Goal: Task Accomplishment & Management: Use online tool/utility

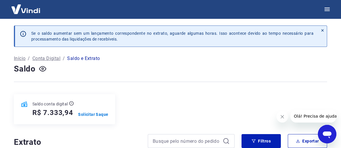
scroll to position [29, 0]
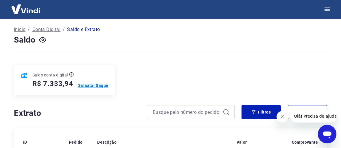
click at [92, 85] on p "Solicitar Saque" at bounding box center [93, 85] width 30 height 6
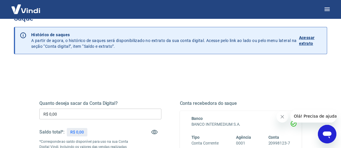
scroll to position [58, 0]
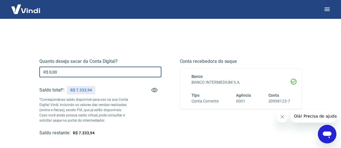
drag, startPoint x: 66, startPoint y: 73, endPoint x: 25, endPoint y: 79, distance: 41.9
click at [25, 78] on div "Quanto deseja sacar da Conta Digital? R$ 0,00 ​ Saldo total*: R$ 7.333,94 *Corr…" at bounding box center [170, 124] width 313 height 207
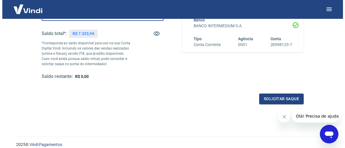
scroll to position [116, 0]
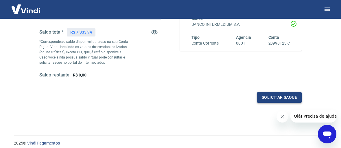
type input "R$ 7.333,94"
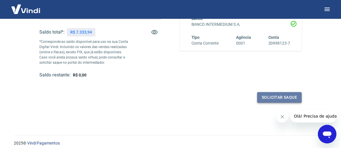
click at [272, 97] on button "Solicitar saque" at bounding box center [279, 97] width 44 height 11
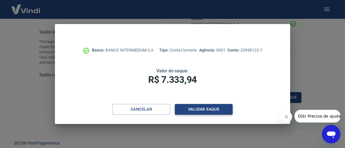
click at [208, 107] on button "Validar saque" at bounding box center [204, 109] width 58 height 11
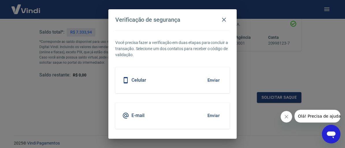
click at [213, 78] on button "Enviar" at bounding box center [213, 80] width 19 height 12
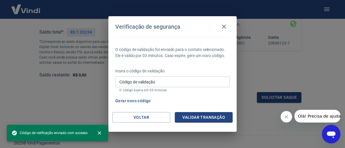
click at [159, 81] on input "Código de validação" at bounding box center [172, 81] width 114 height 11
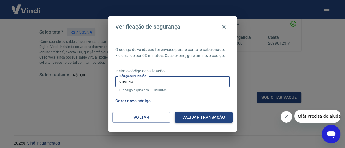
type input "909049"
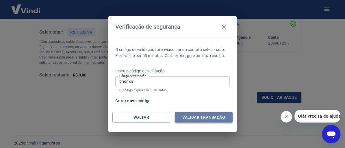
click at [187, 114] on button "Validar transação" at bounding box center [204, 117] width 58 height 11
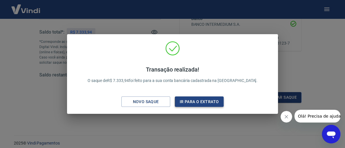
click at [198, 102] on button "Ir para o extrato" at bounding box center [199, 101] width 49 height 11
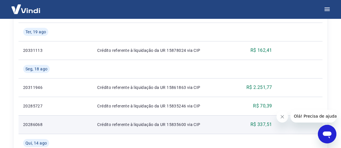
scroll to position [168, 0]
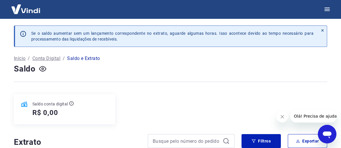
click at [50, 57] on p "Conta Digital" at bounding box center [46, 58] width 28 height 7
click at [42, 68] on icon "button" at bounding box center [42, 69] width 2 height 2
click at [42, 67] on icon "button" at bounding box center [42, 68] width 7 height 7
click at [20, 57] on p "Início" at bounding box center [20, 58] width 12 height 7
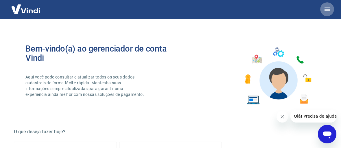
click at [325, 9] on icon "button" at bounding box center [326, 9] width 5 height 3
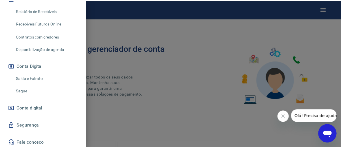
scroll to position [144, 0]
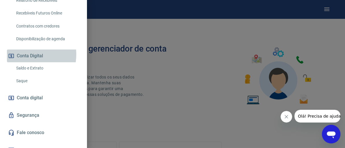
click at [24, 54] on button "Conta Digital" at bounding box center [43, 55] width 73 height 13
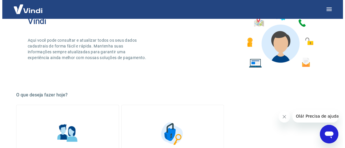
scroll to position [0, 0]
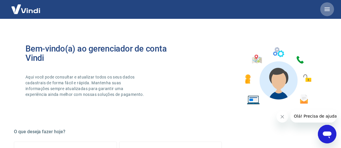
click at [327, 8] on icon "button" at bounding box center [326, 9] width 7 height 7
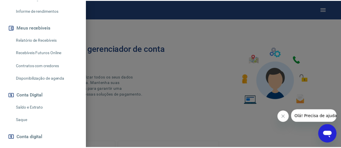
scroll to position [116, 0]
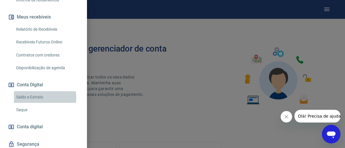
click at [36, 97] on link "Saldo e Extrato" at bounding box center [47, 97] width 66 height 12
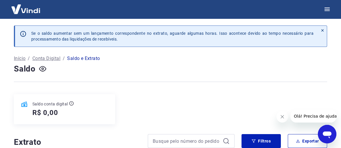
click at [17, 58] on p "Início" at bounding box center [20, 58] width 12 height 7
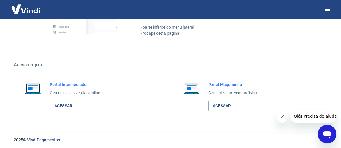
scroll to position [313, 0]
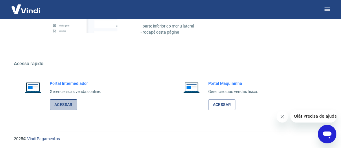
click at [61, 103] on link "Acessar" at bounding box center [63, 104] width 27 height 11
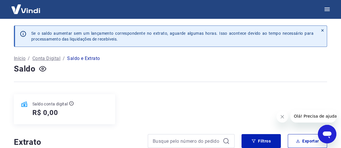
click at [47, 58] on p "Conta Digital" at bounding box center [46, 58] width 28 height 7
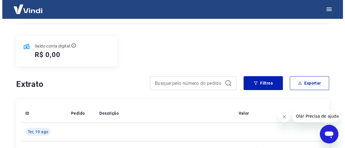
scroll to position [58, 0]
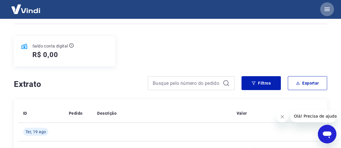
click at [328, 9] on icon "button" at bounding box center [326, 9] width 5 height 3
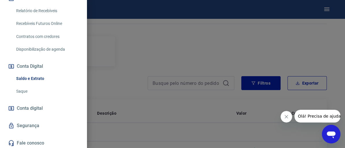
scroll to position [144, 0]
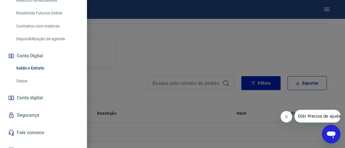
click at [29, 96] on span "Conta digital" at bounding box center [30, 98] width 26 height 8
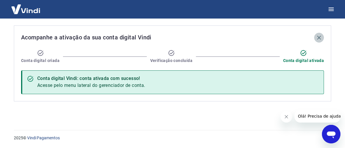
click at [319, 36] on icon "button" at bounding box center [318, 37] width 7 height 7
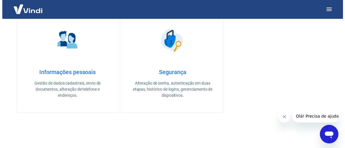
scroll to position [116, 0]
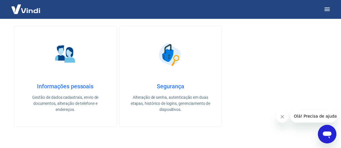
click at [21, 8] on img at bounding box center [26, 9] width 38 height 18
click at [32, 12] on img at bounding box center [26, 9] width 38 height 18
click at [327, 8] on icon "button" at bounding box center [326, 9] width 7 height 7
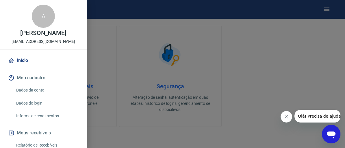
click at [41, 90] on link "Dados da conta" at bounding box center [47, 90] width 66 height 12
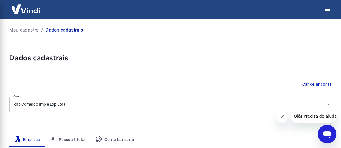
select select "SP"
select select "business"
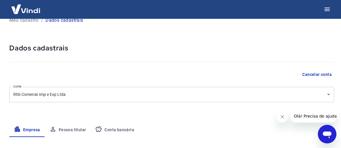
scroll to position [8, 0]
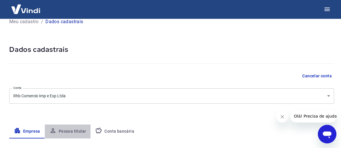
click at [76, 130] on button "Pessoa titular" at bounding box center [68, 131] width 46 height 14
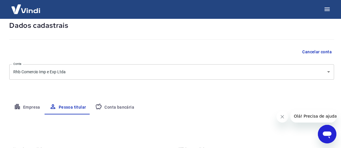
scroll to position [66, 0]
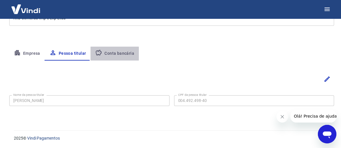
click at [118, 51] on button "Conta bancária" at bounding box center [114, 53] width 48 height 14
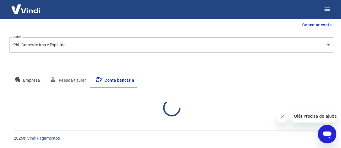
select select "1"
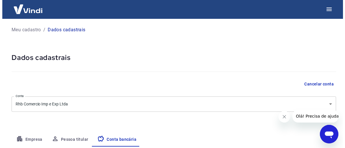
scroll to position [0, 0]
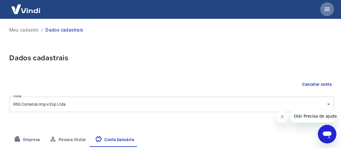
click at [324, 9] on icon "button" at bounding box center [326, 9] width 7 height 7
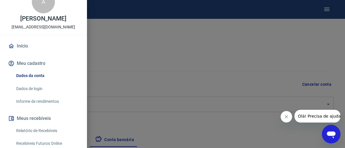
scroll to position [29, 0]
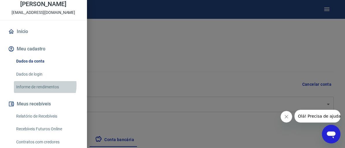
click at [42, 85] on link "Informe de rendimentos" at bounding box center [47, 87] width 66 height 12
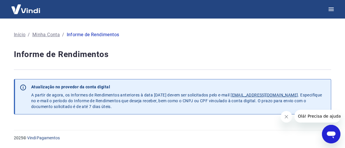
click at [285, 115] on icon "Fechar mensagem da empresa" at bounding box center [286, 116] width 5 height 5
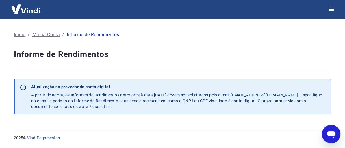
click at [44, 35] on p "Minha Conta" at bounding box center [45, 34] width 27 height 7
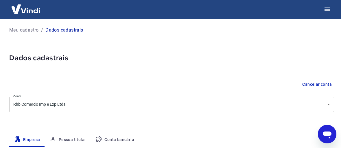
select select "SP"
select select "business"
click at [326, 8] on icon "button" at bounding box center [326, 9] width 7 height 7
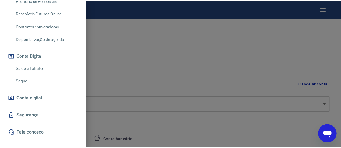
scroll to position [144, 0]
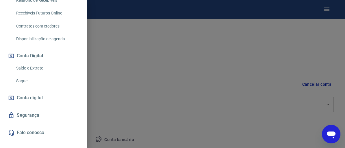
click at [26, 81] on link "Saque" at bounding box center [47, 81] width 66 height 12
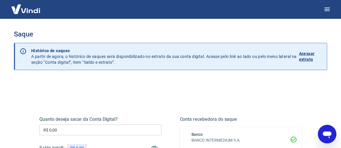
click at [311, 59] on p "Acessar extrato" at bounding box center [310, 57] width 23 height 12
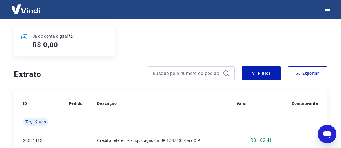
scroll to position [29, 0]
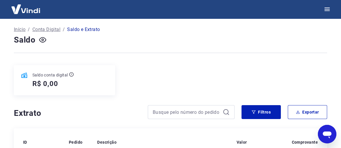
click at [328, 135] on icon "Abrir janela de mensagens" at bounding box center [326, 134] width 9 height 7
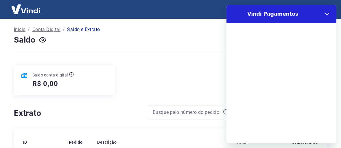
scroll to position [0, 0]
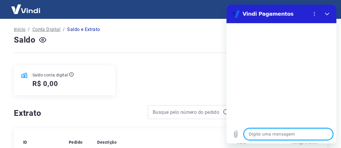
click at [254, 133] on textarea at bounding box center [287, 134] width 89 height 12
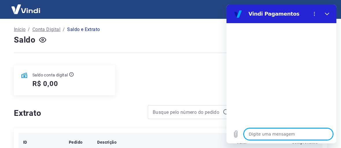
type textarea "B"
type textarea "x"
type textarea "Bo"
type textarea "x"
type textarea "Boa"
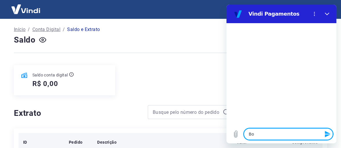
type textarea "x"
type textarea "Boa"
type textarea "x"
type textarea "Boa t"
type textarea "x"
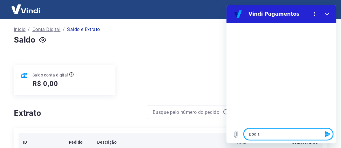
type textarea "Boa ta"
type textarea "x"
type textarea "Boa tar"
type textarea "x"
type textarea "Boa tard"
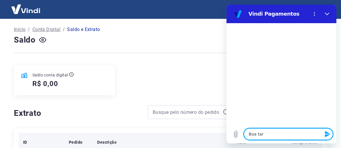
type textarea "x"
type textarea "Boa tar"
type textarea "x"
type textarea "Boa ta"
type textarea "x"
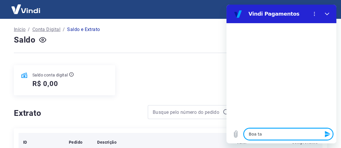
type textarea "Boa t"
type textarea "x"
type textarea "Boa"
type textarea "x"
type textarea "Boa"
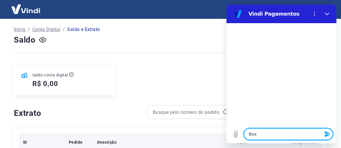
type textarea "x"
type textarea "Bo"
type textarea "x"
type textarea "Bom"
type textarea "x"
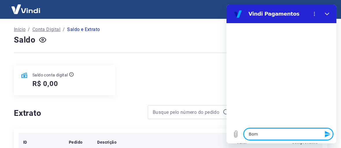
type textarea "Bom"
type textarea "x"
type textarea "Bom d"
type textarea "x"
type textarea "Bom di"
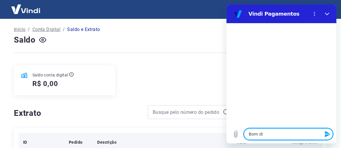
type textarea "x"
type textarea "Bom dia"
type textarea "x"
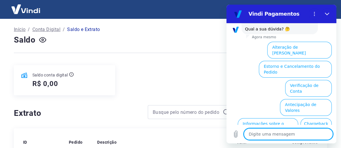
scroll to position [76, 0]
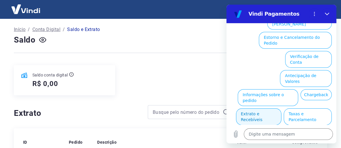
click at [281, 108] on button "Extrato e Recebíveis" at bounding box center [258, 116] width 45 height 17
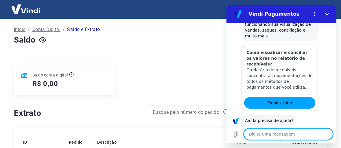
scroll to position [128, 0]
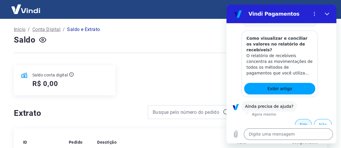
click at [299, 119] on button "Sim" at bounding box center [303, 124] width 17 height 11
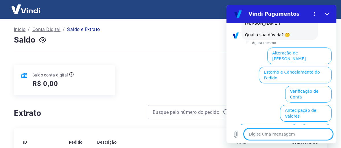
scroll to position [278, 0]
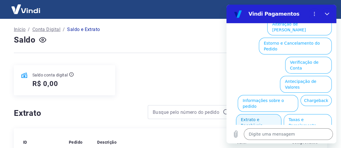
click at [281, 114] on button "Extrato e Recebíveis" at bounding box center [258, 122] width 45 height 17
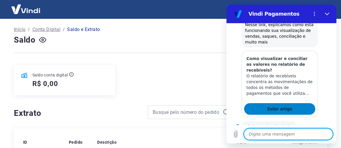
scroll to position [330, 0]
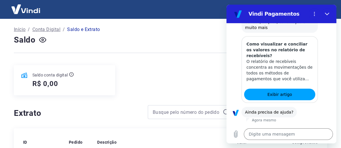
click at [300, 124] on button "Sim" at bounding box center [303, 129] width 17 height 11
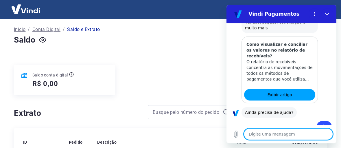
scroll to position [331, 0]
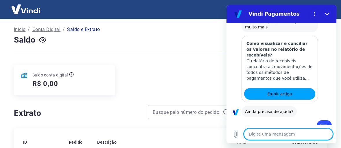
type textarea "x"
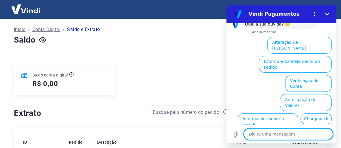
scroll to position [480, 0]
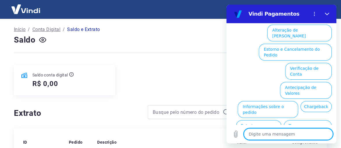
click at [261, 134] on textarea at bounding box center [287, 134] width 89 height 12
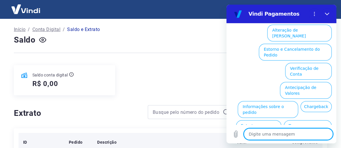
type textarea "A"
type textarea "x"
type textarea "Ac"
type textarea "x"
type textarea "Aca"
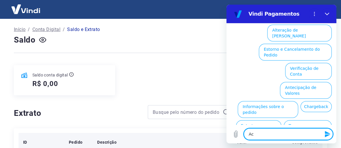
type textarea "x"
type textarea "Acab"
type textarea "x"
type textarea "Acabe"
type textarea "x"
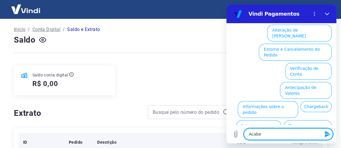
type textarea "Acabei"
type textarea "x"
type textarea "Acabei"
type textarea "x"
type textarea "Acabei d"
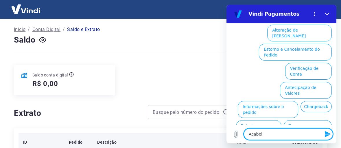
type textarea "x"
type textarea "Acabei de"
type textarea "x"
type textarea "Acabei de"
type textarea "x"
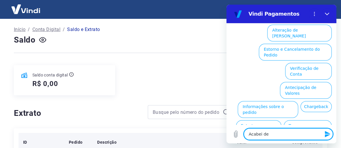
type textarea "Acabei de e"
type textarea "x"
type textarea "Acabei de ef"
type textarea "x"
type textarea "Acabei de efe"
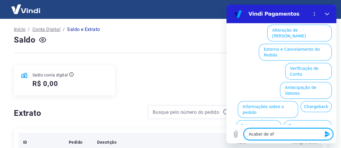
type textarea "x"
type textarea "Acabei de efet"
type textarea "x"
type textarea "Acabei de efetu"
type textarea "x"
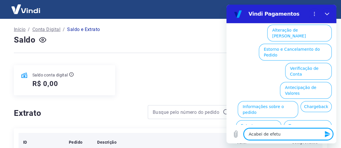
type textarea "Acabei de efetua"
type textarea "x"
type textarea "Acabei de efetuar"
type textarea "x"
type textarea "Acabei de efetuar"
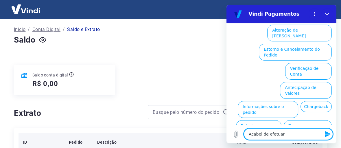
type textarea "x"
type textarea "Acabei de efetuar u"
type textarea "x"
type textarea "Acabei de efetuar um"
type textarea "x"
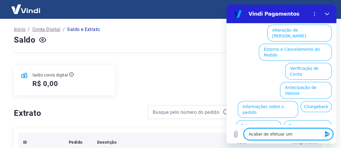
type textarea "Acabei de efetuar um"
type textarea "x"
type textarea "Acabei de efetuar um s"
type textarea "x"
type textarea "Acabei de efetuar um sa"
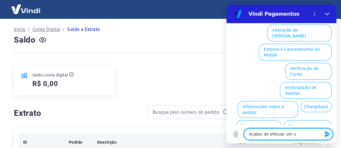
type textarea "x"
type textarea "Acabei de efetuar um saq"
type textarea "x"
type textarea "Acabei de efetuar um saqu"
type textarea "x"
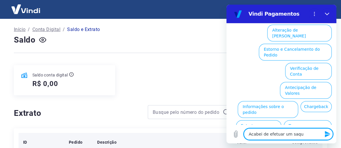
type textarea "Acabei de efetuar um saqui"
type textarea "x"
type textarea "Acabei de efetuar um saqui"
type textarea "x"
type textarea "Acabei de efetuar um saqui"
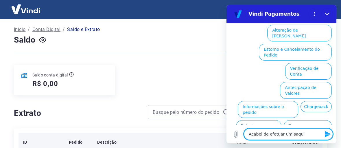
type textarea "x"
type textarea "Acabei de efetuar um saqu"
type textarea "x"
type textarea "Acabei de efetuar um saque"
type textarea "x"
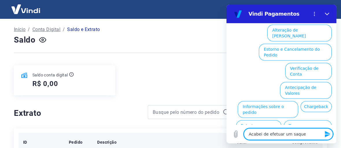
type textarea "Acabei de efetuar um saque"
type textarea "x"
type textarea "Acabei de efetuar um saque e"
type textarea "x"
type textarea "Acabei de efetuar um saque e"
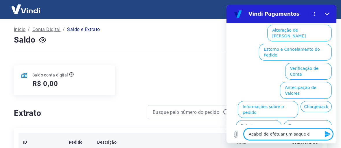
type textarea "x"
type textarea "Acabei de efetuar um saque e e"
type textarea "x"
type textarea "Acabei de efetuar um saque e el"
type textarea "x"
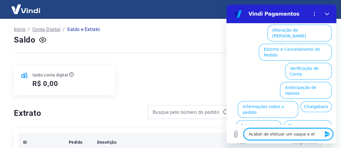
type textarea "Acabei de efetuar um saque e ele"
type textarea "x"
type textarea "Acabei de efetuar um saque e ele"
type textarea "x"
type textarea "Acabei de efetuar um saque e ele n"
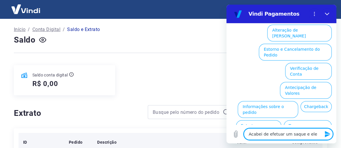
type textarea "x"
type textarea "Acabei de efetuar um saque e ele na"
type textarea "x"
type textarea "Acabei de efetuar um saque e ele nao"
type textarea "x"
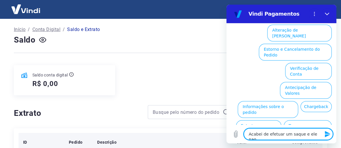
type textarea "Acabei de efetuar um saque e ele nao"
type textarea "x"
type textarea "Acabei de efetuar um saque e ele nao f"
type textarea "x"
type textarea "Acabei de efetuar um saque e ele nao fo"
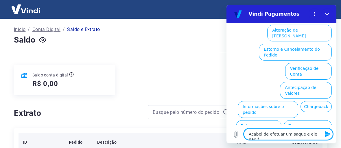
type textarea "x"
type textarea "Acabei de efetuar um saque e ele nao foi"
type textarea "x"
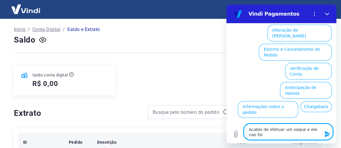
type textarea "Acabei de efetuar um saque e ele nao foi"
type textarea "x"
type textarea "Acabei de efetuar um saque e ele nao foi c"
type textarea "x"
type textarea "Acabei de efetuar um saque e ele nao foi cr"
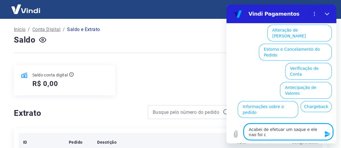
type textarea "x"
type textarea "Acabei de efetuar um saque e ele nao foi cre"
type textarea "x"
type textarea "Acabei de efetuar um saque e ele nao foi cred"
type textarea "x"
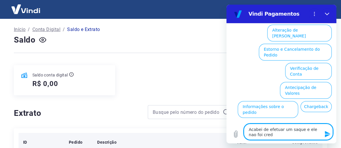
type textarea "Acabei de efetuar um saque e ele nao foi credi"
type textarea "x"
type textarea "Acabei de efetuar um saque e ele nao foi credit"
type textarea "x"
type textarea "Acabei de efetuar um saque e ele nao foi credita"
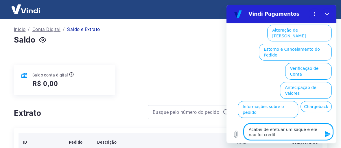
type textarea "x"
type textarea "Acabei de efetuar um saque e ele nao foi creditad"
type textarea "x"
type textarea "Acabei de efetuar um saque e ele nao foi creditado"
type textarea "x"
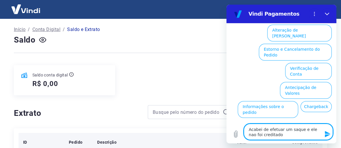
type textarea "Acabei de efetuar um saque e ele nao foi creditado"
type textarea "x"
type textarea "Acabei de efetuar um saque e ele nao foi creditado e"
type textarea "x"
type textarea "Acabei de efetuar um saque e ele nao foi creditado e"
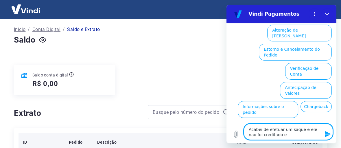
type textarea "x"
type textarea "Acabei de efetuar um saque e ele nao foi creditado e t"
type textarea "x"
type textarea "Acabei de efetuar um saque e ele nao foi creditado e ta"
type textarea "x"
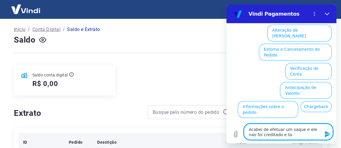
type textarea "Acabei de efetuar um saque e ele nao foi creditado e tam"
type textarea "x"
type textarea "Acabei de efetuar um saque e ele nao foi creditado e tamb"
type textarea "x"
type textarea "Acabei de efetuar um saque e ele nao foi creditado e tambe"
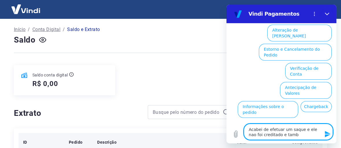
type textarea "x"
type textarea "Acabei de efetuar um saque e ele nao foi creditado e tambem"
type textarea "x"
type textarea "Acabei de efetuar um saque e ele nao foi creditado e tambem"
type textarea "x"
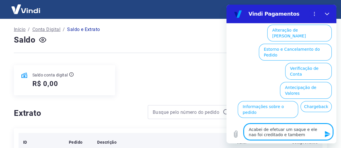
type textarea "Acabei de efetuar um saque e ele nao foi creditado e tambem n"
type textarea "x"
type textarea "Acabei de efetuar um saque e ele nao foi creditado e tambem na"
type textarea "x"
type textarea "Acabei de efetuar um saque e ele nao foi creditado e [PERSON_NAME]"
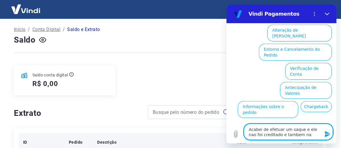
type textarea "x"
type textarea "Acabei de efetuar um saque e ele nao foi creditado e [PERSON_NAME]"
type textarea "x"
type textarea "Acabei de efetuar um saque e ele nao foi creditado e [PERSON_NAME]"
type textarea "x"
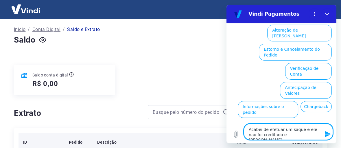
type textarea "Acabei de efetuar um saque e ele nao foi creditado e [PERSON_NAME]"
type textarea "x"
type textarea "Acabei de efetuar um saque e ele nao foi creditado e [PERSON_NAME]"
type textarea "x"
type textarea "Acabei de efetuar um saque e ele nao foi creditado e [PERSON_NAME]"
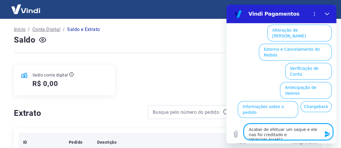
type textarea "x"
type textarea "Acabei de efetuar um saque e ele nao foi creditado e [PERSON_NAME]"
type textarea "x"
type textarea "Acabei de efetuar um saque e ele nao foi creditado e [PERSON_NAME] n"
type textarea "x"
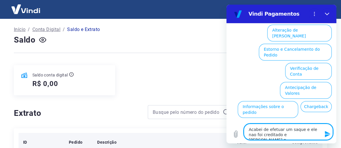
type textarea "Acabei de efetuar um saque e ele nao foi creditado e [PERSON_NAME] no"
type textarea "x"
type textarea "Acabei de efetuar um saque e ele nao foi creditado e [PERSON_NAME] no"
type textarea "x"
type textarea "Acabei de efetuar um saque e ele nao foi creditado e [PERSON_NAME] no e"
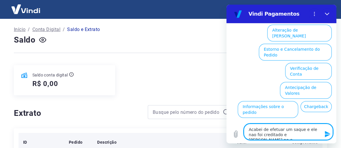
type textarea "x"
type textarea "Acabei de efetuar um saque e ele nao foi creditado e [PERSON_NAME] no ex"
type textarea "x"
type textarea "Acabei de efetuar um saque e ele nao foi creditado e [PERSON_NAME] no ext"
type textarea "x"
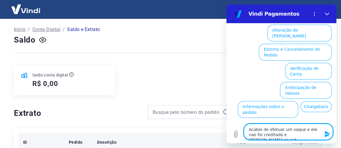
type textarea "Acabei de efetuar um saque e ele nao foi creditado e [PERSON_NAME] no extr"
type textarea "x"
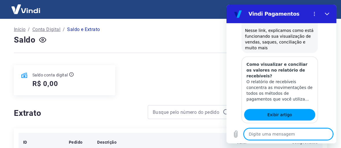
scroll to position [544, 0]
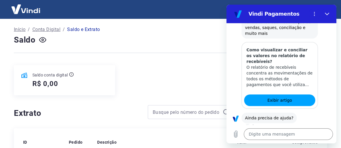
click at [303, 130] on button "Sim" at bounding box center [303, 135] width 17 height 11
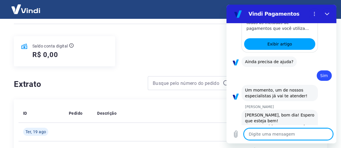
scroll to position [601, 0]
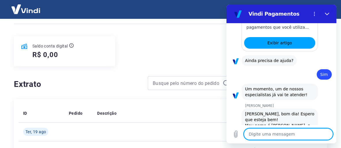
click at [256, 136] on textarea at bounding box center [287, 134] width 89 height 12
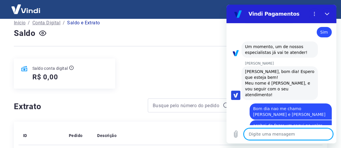
scroll to position [0, 0]
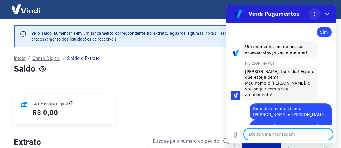
click at [315, 12] on icon "Menu de opções" at bounding box center [314, 14] width 5 height 5
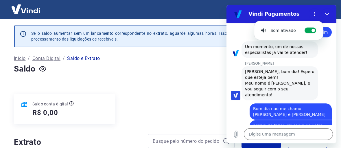
click at [170, 65] on div "Saldo" at bounding box center [170, 69] width 313 height 12
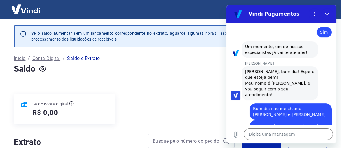
click at [147, 59] on div "Início / Conta Digital / Saldo e Extrato" at bounding box center [170, 58] width 313 height 9
click at [107, 111] on div "Saldo conta digital R$ 0,00" at bounding box center [64, 109] width 101 height 30
click at [330, 12] on button "Fechar" at bounding box center [327, 14] width 12 height 12
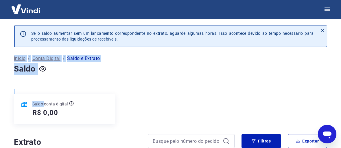
drag, startPoint x: 322, startPoint y: 28, endPoint x: 2, endPoint y: 105, distance: 329.2
click at [130, 72] on div "Saldo" at bounding box center [170, 69] width 313 height 12
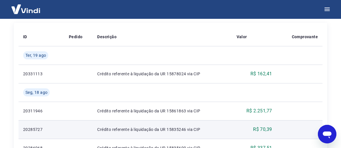
scroll to position [144, 0]
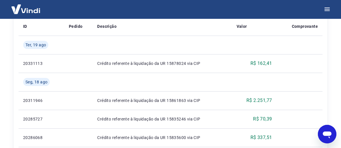
click at [324, 135] on icon "Abrir janela de mensagens" at bounding box center [326, 134] width 9 height 7
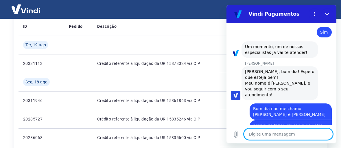
click at [257, 136] on textarea at bounding box center [287, 134] width 89 height 12
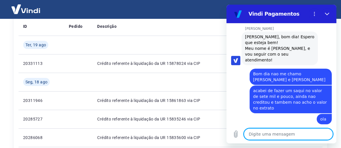
scroll to position [679, 0]
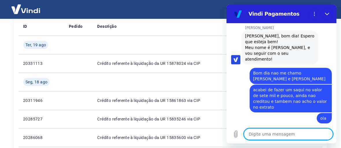
click at [258, 133] on textarea at bounding box center [287, 134] width 89 height 12
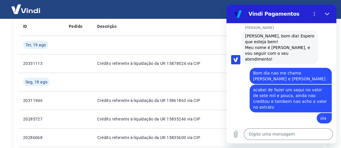
scroll to position [701, 0]
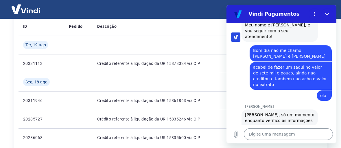
click at [256, 135] on textarea at bounding box center [287, 134] width 89 height 12
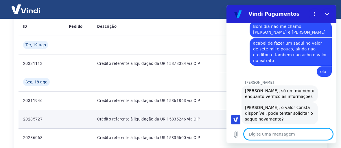
scroll to position [726, 0]
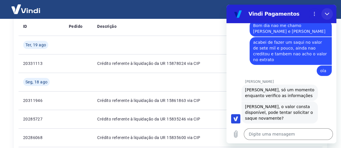
drag, startPoint x: 327, startPoint y: 14, endPoint x: 541, endPoint y: 25, distance: 214.6
click at [327, 14] on icon "Fechar" at bounding box center [326, 14] width 4 height 3
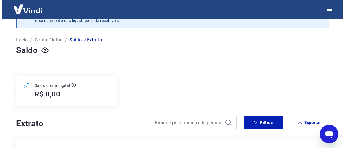
scroll to position [29, 0]
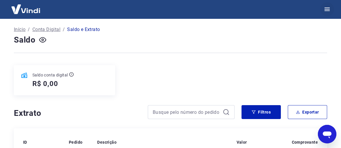
click at [327, 8] on icon "button" at bounding box center [326, 9] width 7 height 7
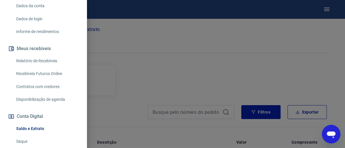
scroll to position [116, 0]
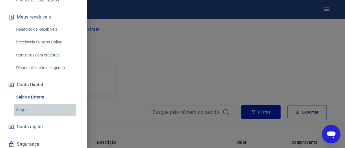
click at [23, 109] on link "Saque" at bounding box center [47, 110] width 66 height 12
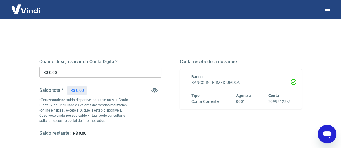
scroll to position [58, 0]
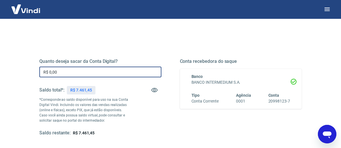
drag, startPoint x: 74, startPoint y: 73, endPoint x: 22, endPoint y: 74, distance: 51.7
click at [23, 74] on div "Quanto deseja sacar da Conta Digital? R$ 0,00 ​ Saldo total*: R$ 7.461,45 *Corr…" at bounding box center [170, 124] width 313 height 207
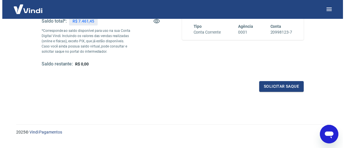
scroll to position [137, 0]
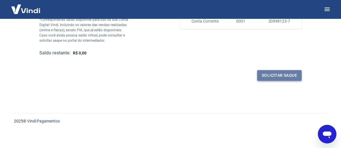
click at [269, 76] on button "Solicitar saque" at bounding box center [279, 75] width 44 height 11
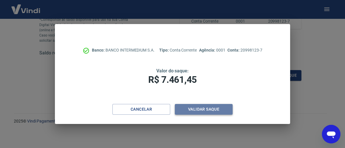
click at [206, 109] on button "Validar saque" at bounding box center [204, 109] width 58 height 11
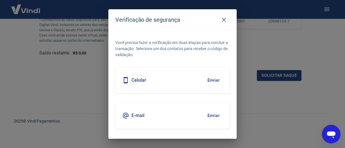
click at [212, 78] on button "Enviar" at bounding box center [213, 80] width 19 height 12
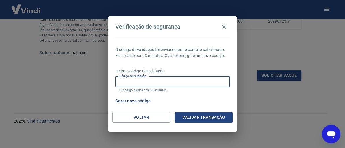
click at [123, 82] on input "Código de validação" at bounding box center [172, 81] width 114 height 11
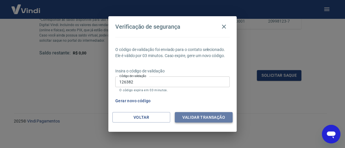
click at [191, 117] on button "Validar transação" at bounding box center [204, 117] width 58 height 11
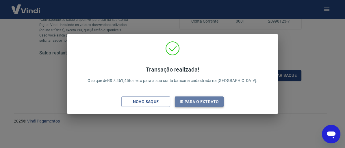
click at [200, 100] on button "Ir para o extrato" at bounding box center [199, 101] width 49 height 11
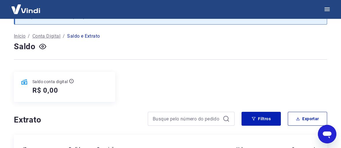
scroll to position [22, 0]
click at [327, 134] on icon "Abrir janela de mensagens" at bounding box center [326, 134] width 9 height 7
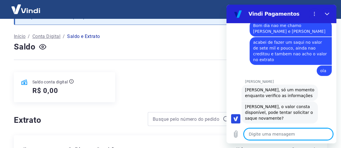
click at [289, 135] on textarea at bounding box center [287, 134] width 89 height 12
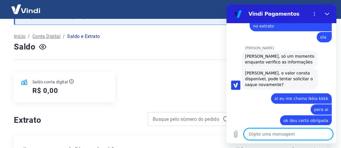
scroll to position [759, 0]
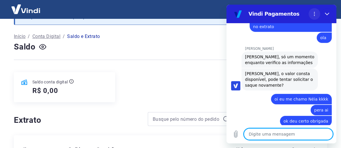
click at [313, 13] on icon "Menu de opções" at bounding box center [314, 14] width 5 height 5
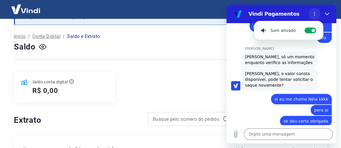
click at [313, 13] on icon "Menu de opções" at bounding box center [314, 14] width 5 height 5
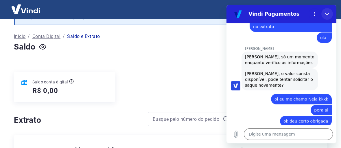
click at [326, 13] on icon "Fechar" at bounding box center [326, 14] width 5 height 5
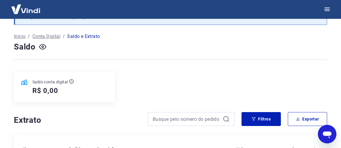
scroll to position [760, 0]
click at [328, 131] on icon "Abrir janela de mensagens" at bounding box center [326, 134] width 9 height 7
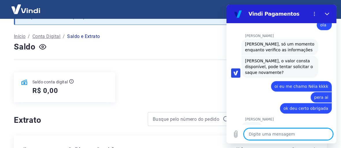
scroll to position [773, 0]
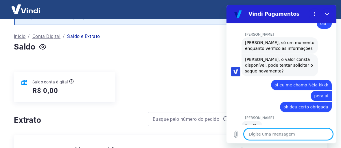
click at [260, 130] on textarea at bounding box center [287, 134] width 89 height 12
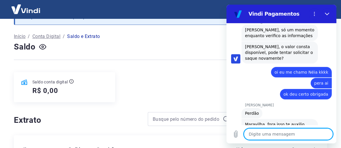
scroll to position [787, 0]
